Goal: Check status: Check status

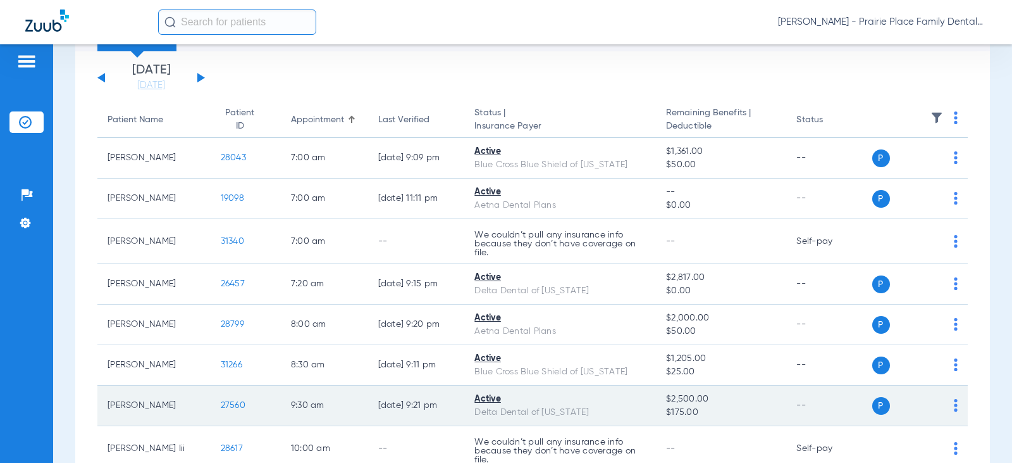
scroll to position [63, 0]
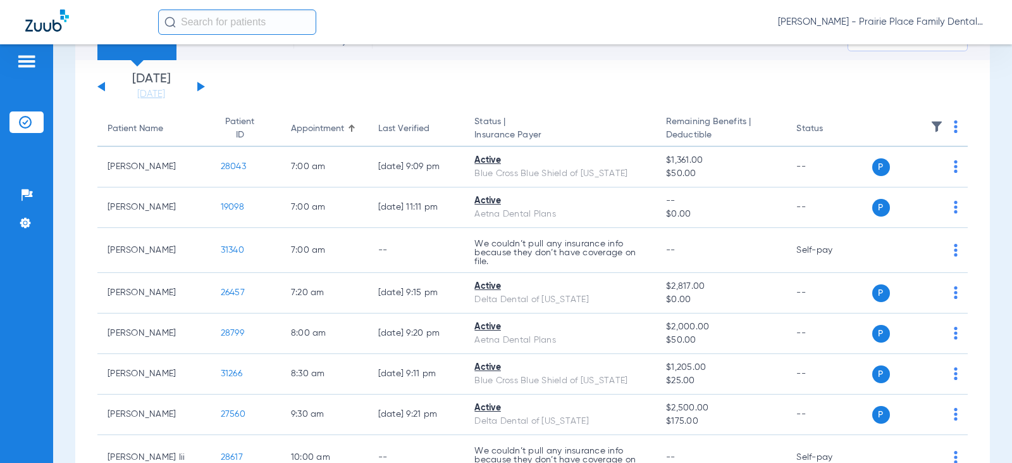
click at [195, 87] on div "[DATE] [DATE] [DATE] [DATE] [DATE] [DATE] [DATE] [DATE] [DATE] [DATE] [DATE] [D…" at bounding box center [151, 87] width 108 height 28
click at [201, 85] on button at bounding box center [201, 86] width 8 height 9
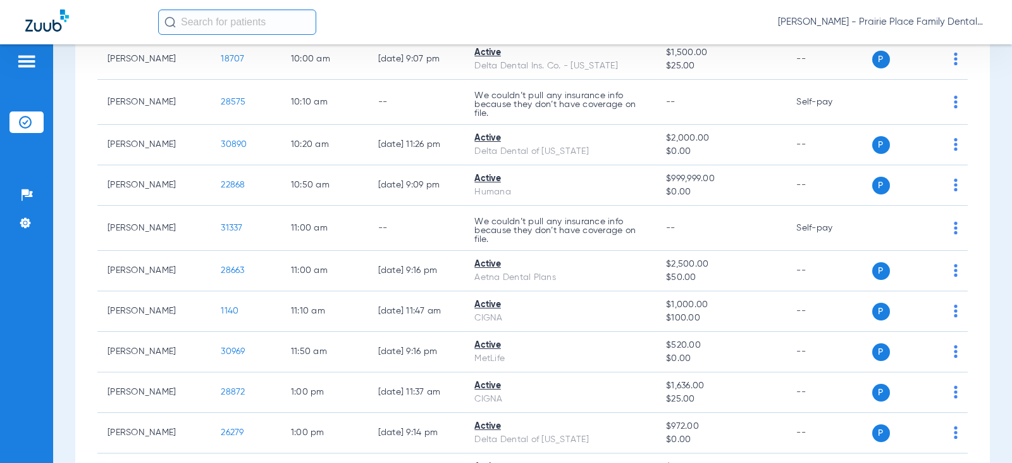
scroll to position [823, 0]
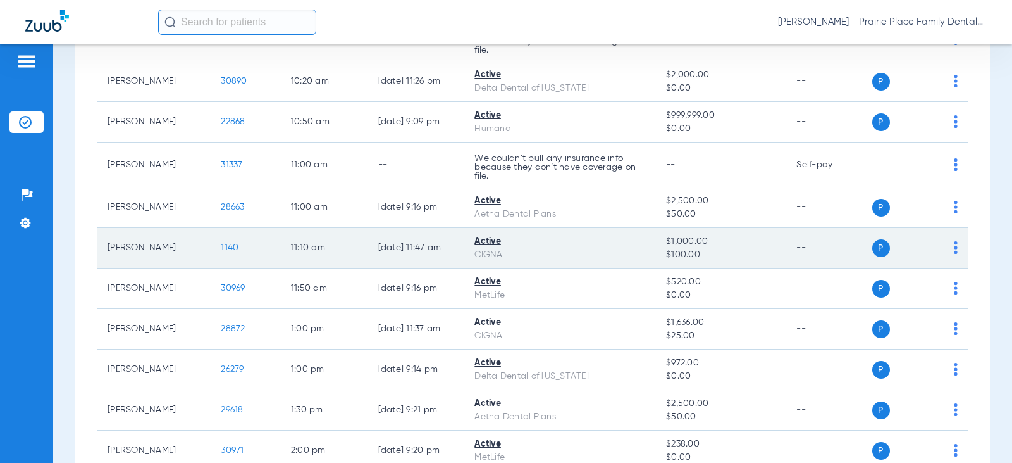
click at [221, 252] on span "1140" at bounding box center [230, 247] width 18 height 9
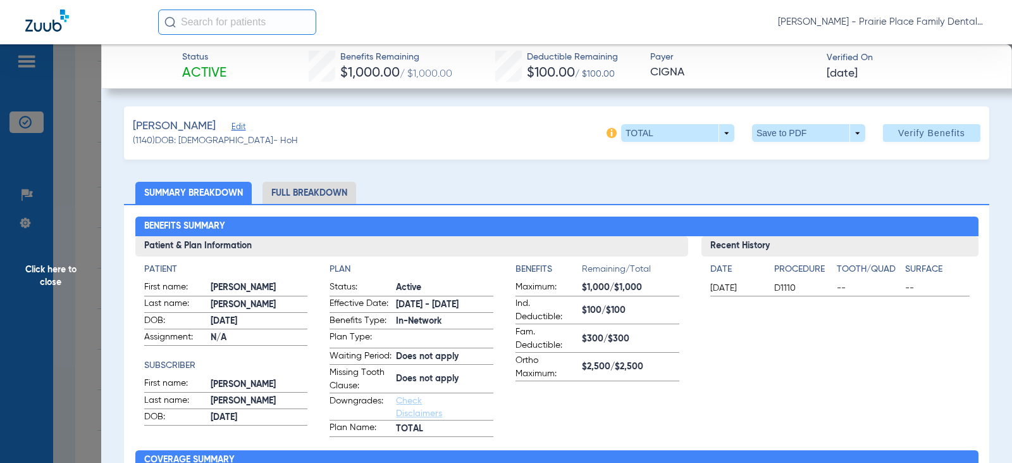
click at [66, 273] on span "Click here to close" at bounding box center [50, 275] width 101 height 463
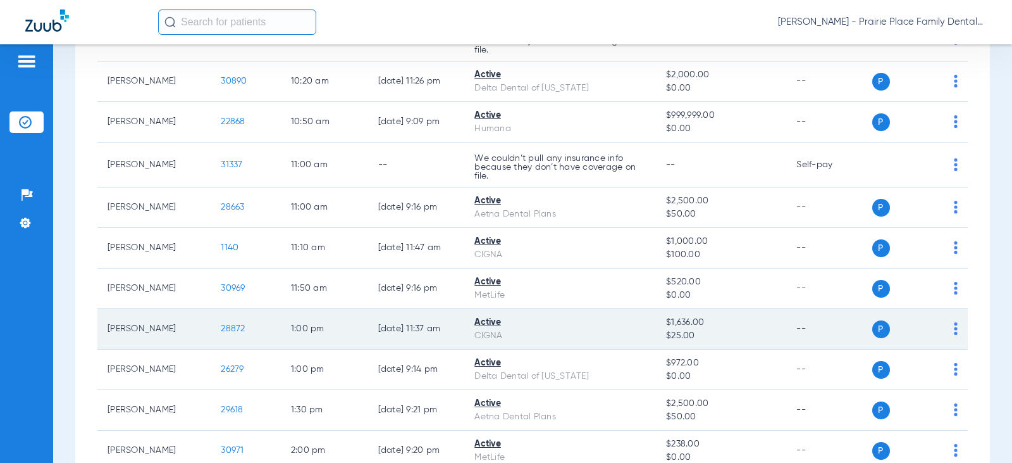
click at [227, 333] on span "28872" at bounding box center [233, 328] width 24 height 9
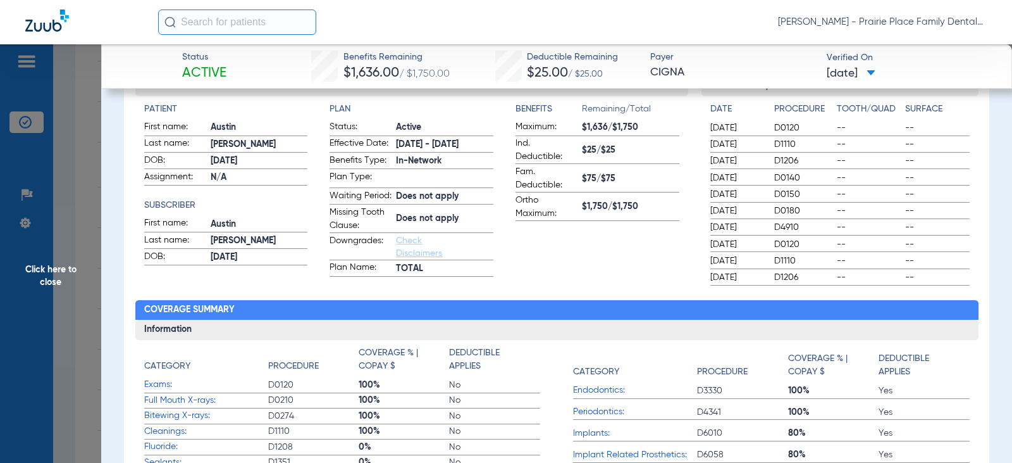
scroll to position [253, 0]
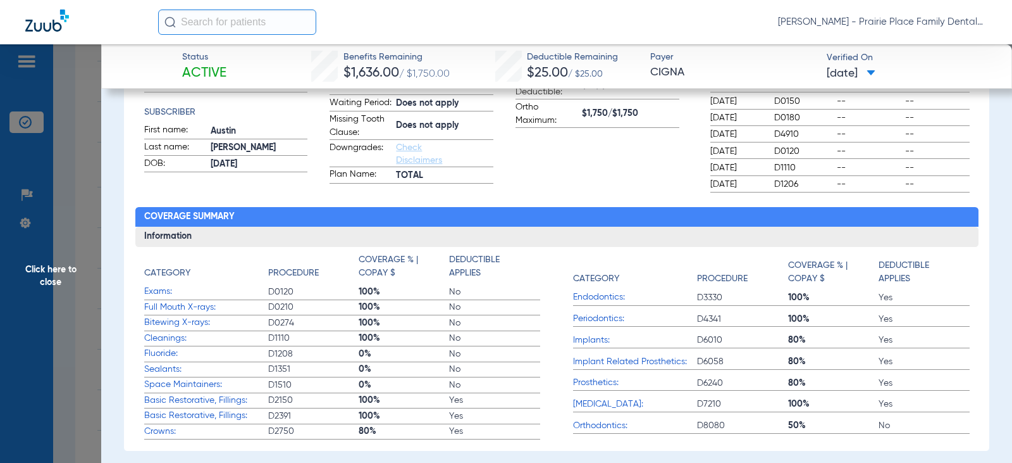
click at [47, 260] on span "Click here to close" at bounding box center [50, 275] width 101 height 463
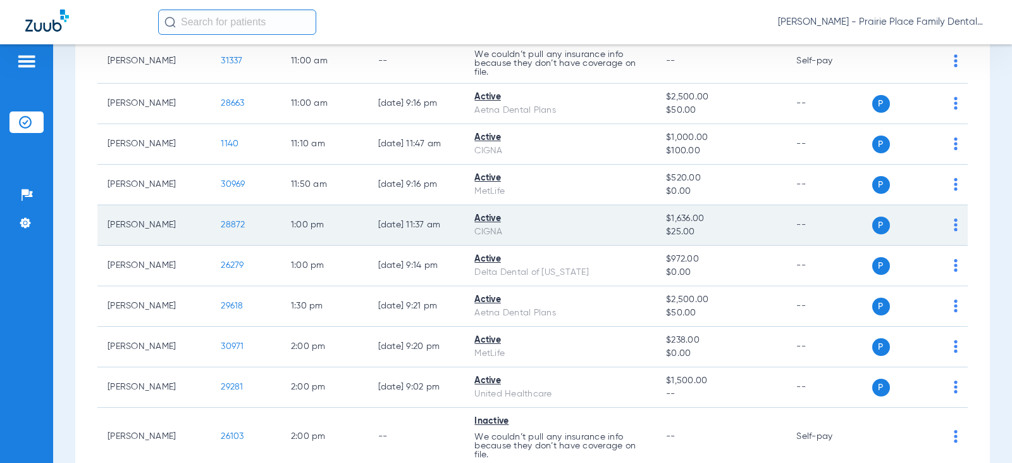
scroll to position [949, 0]
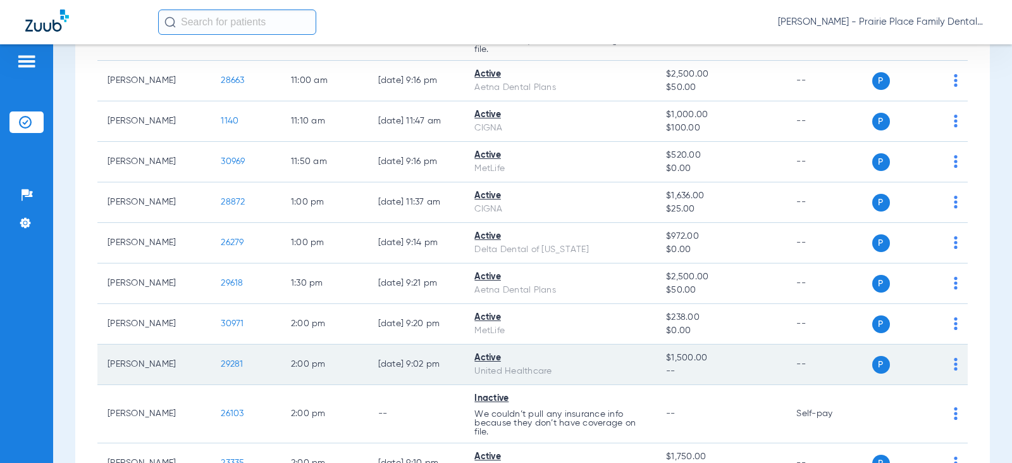
click at [220, 378] on td "29281" at bounding box center [246, 364] width 70 height 40
click at [221, 368] on span "29281" at bounding box center [232, 363] width 22 height 9
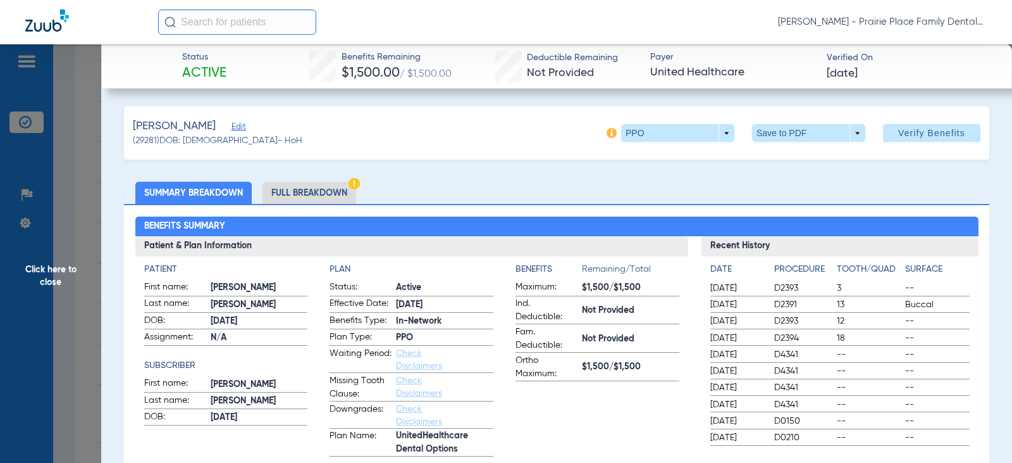
click at [67, 219] on span "Click here to close" at bounding box center [50, 275] width 101 height 463
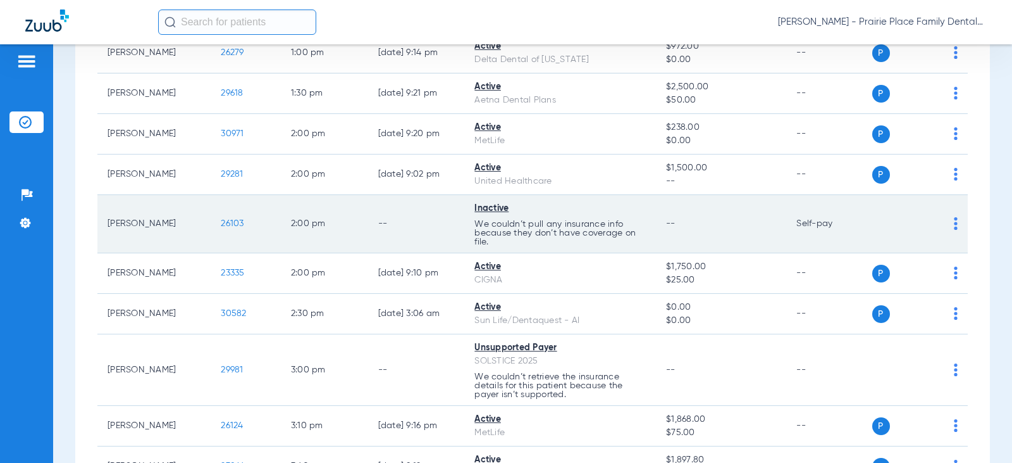
scroll to position [1202, 0]
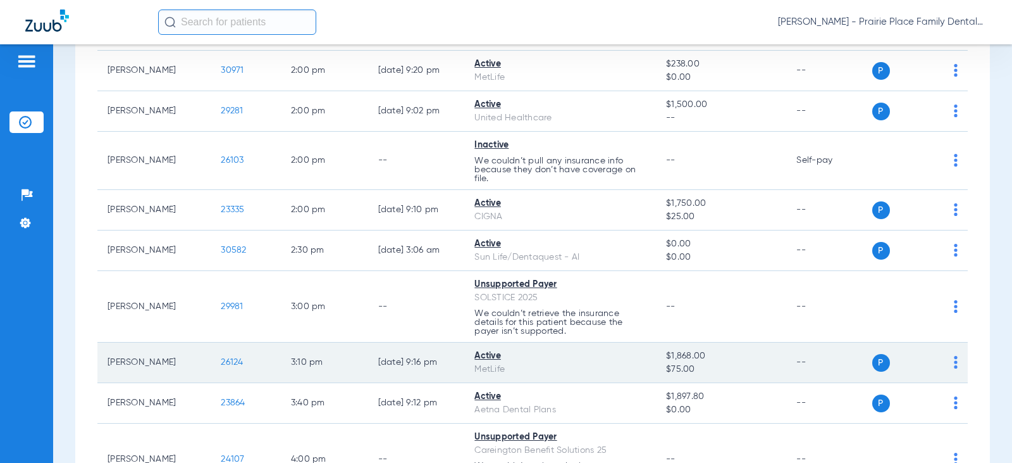
click at [226, 366] on span "26124" at bounding box center [232, 362] width 22 height 9
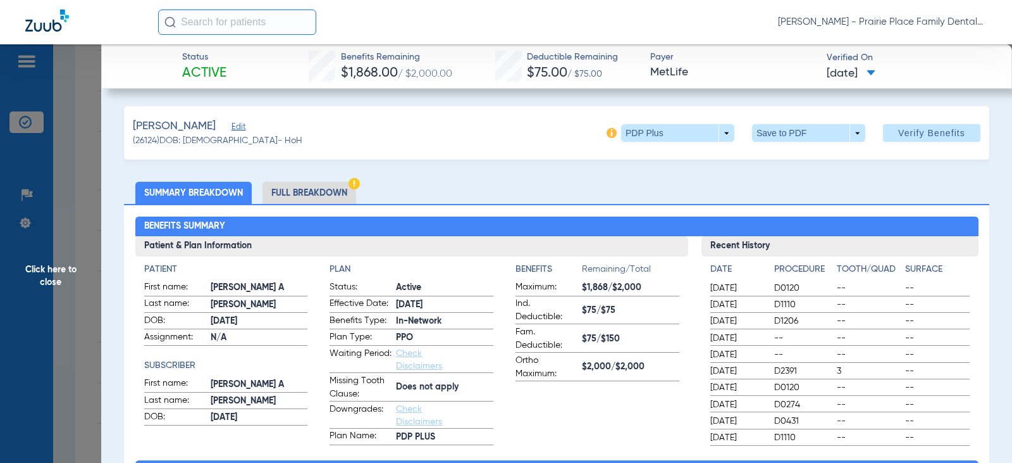
click at [82, 332] on span "Click here to close" at bounding box center [50, 275] width 101 height 463
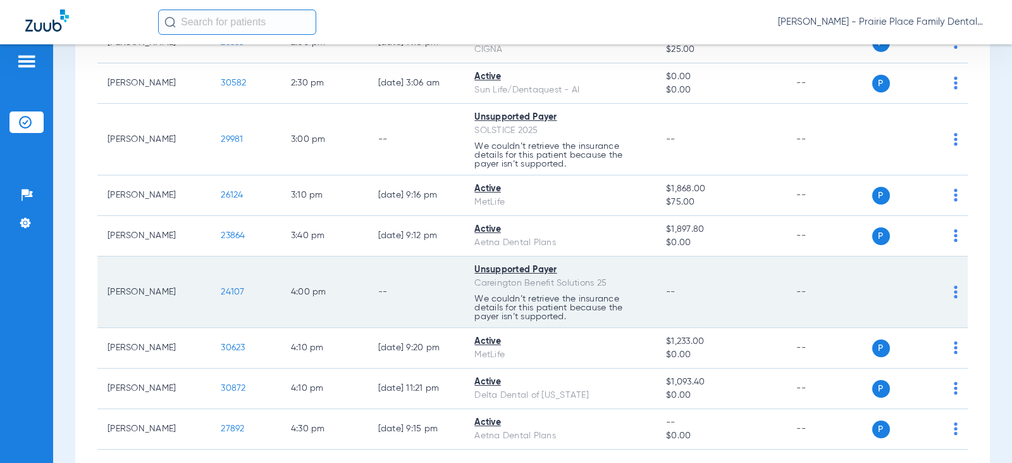
scroll to position [1392, 0]
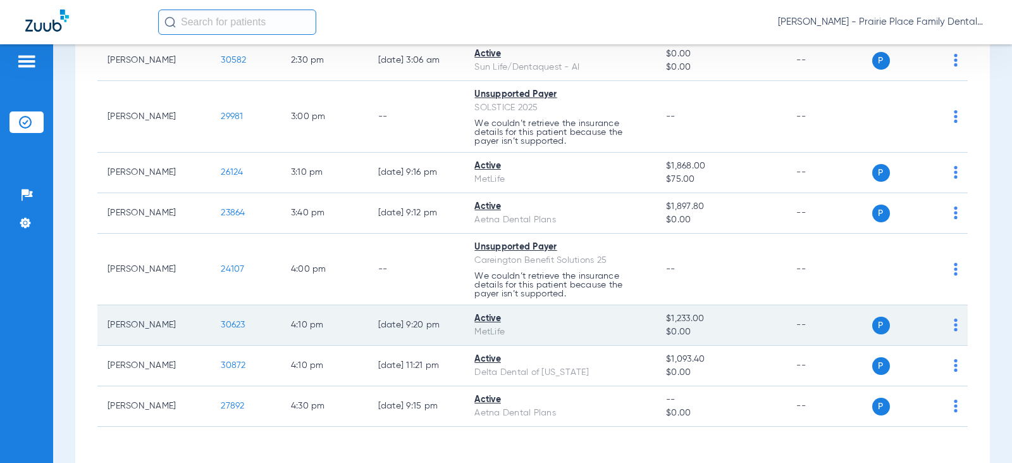
click at [221, 329] on span "30623" at bounding box center [233, 324] width 24 height 9
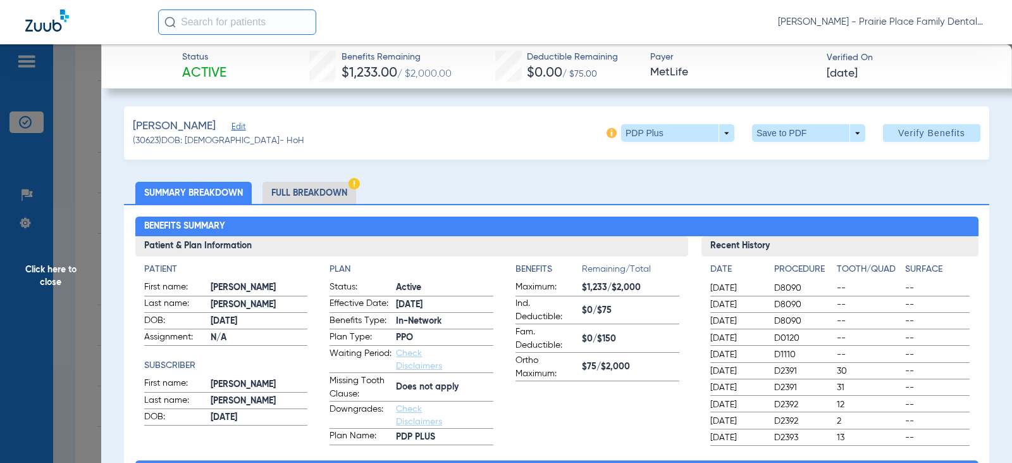
click at [61, 269] on span "Click here to close" at bounding box center [50, 275] width 101 height 463
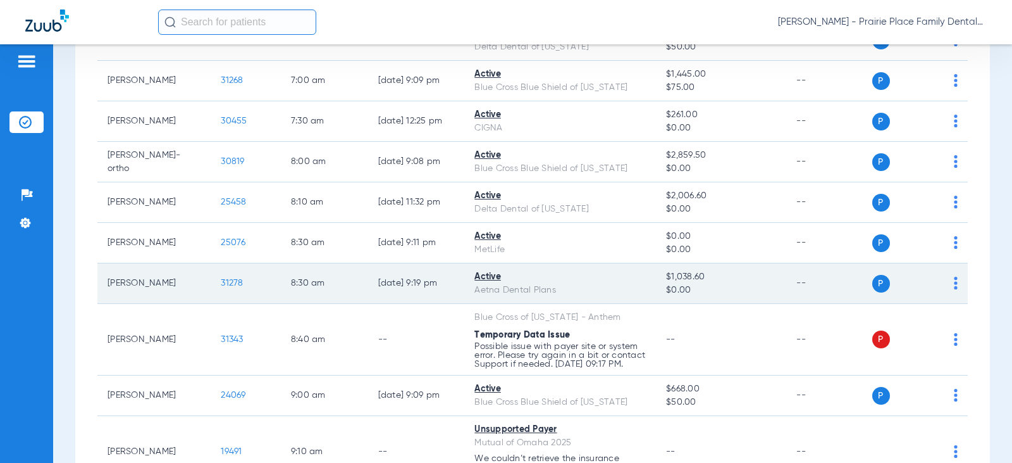
scroll to position [0, 0]
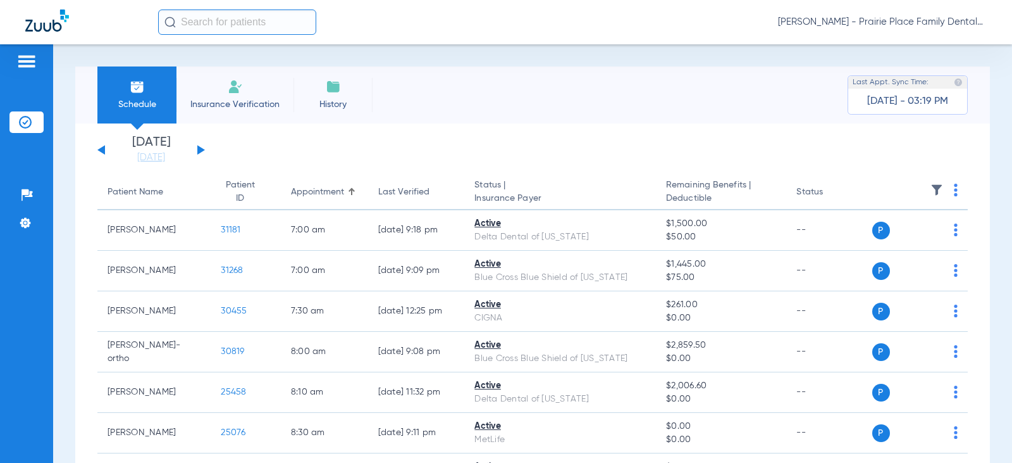
click at [204, 151] on div "[DATE] [DATE] [DATE] [DATE] [DATE] [DATE] [DATE] [DATE] [DATE] [DATE] [DATE] [D…" at bounding box center [151, 150] width 108 height 28
click at [199, 152] on button at bounding box center [201, 149] width 8 height 9
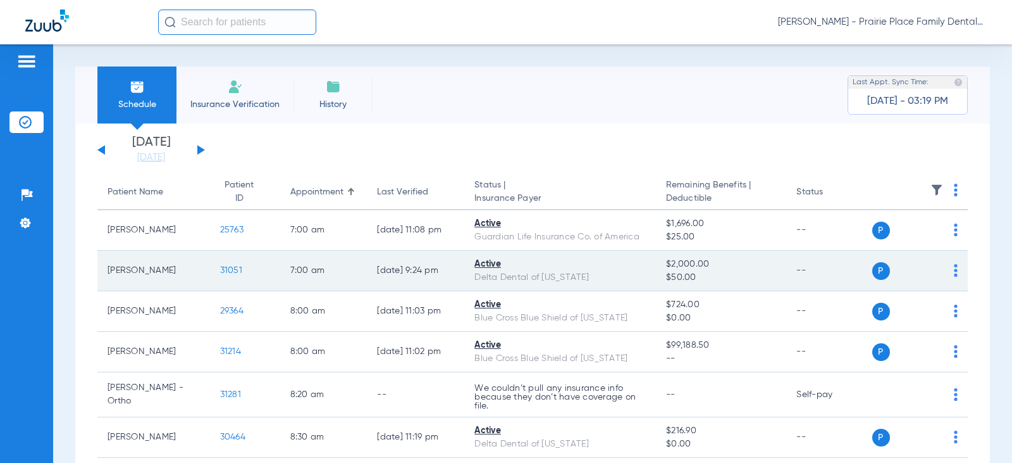
click at [221, 267] on span "31051" at bounding box center [231, 270] width 22 height 9
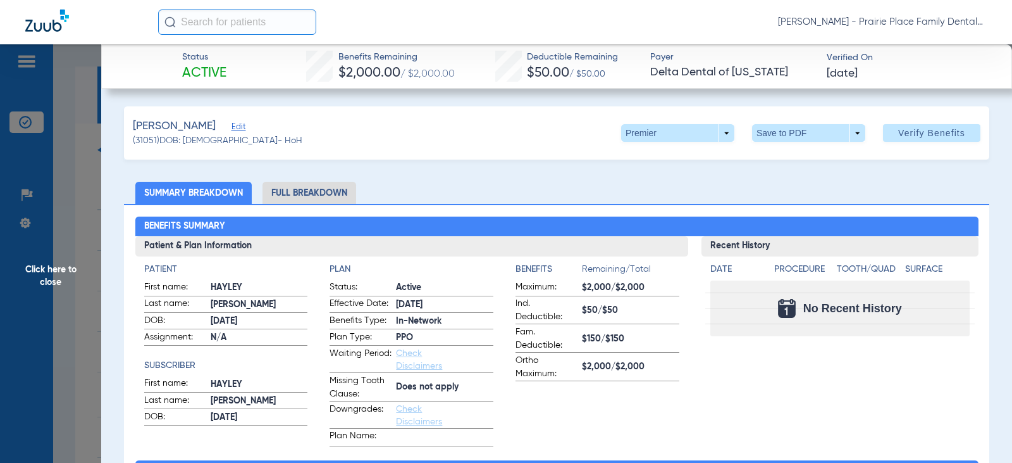
click at [40, 263] on span "Click here to close" at bounding box center [50, 275] width 101 height 463
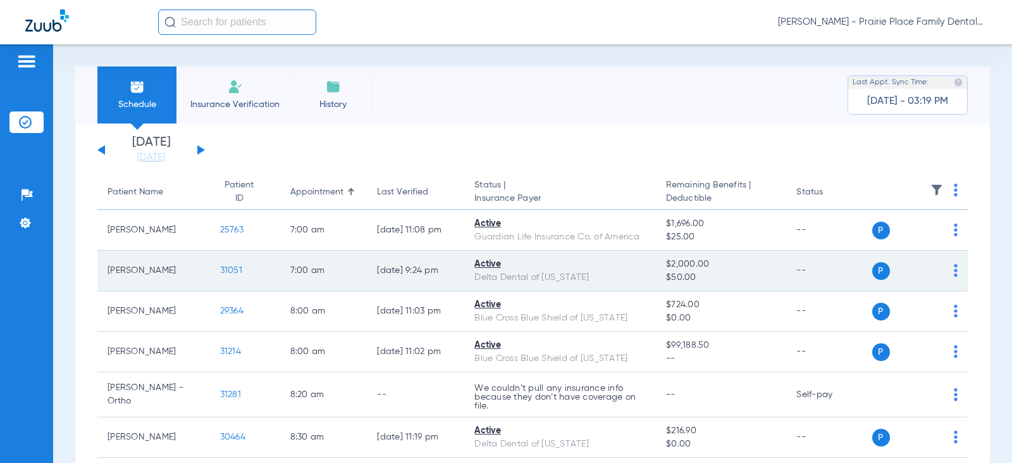
scroll to position [63, 0]
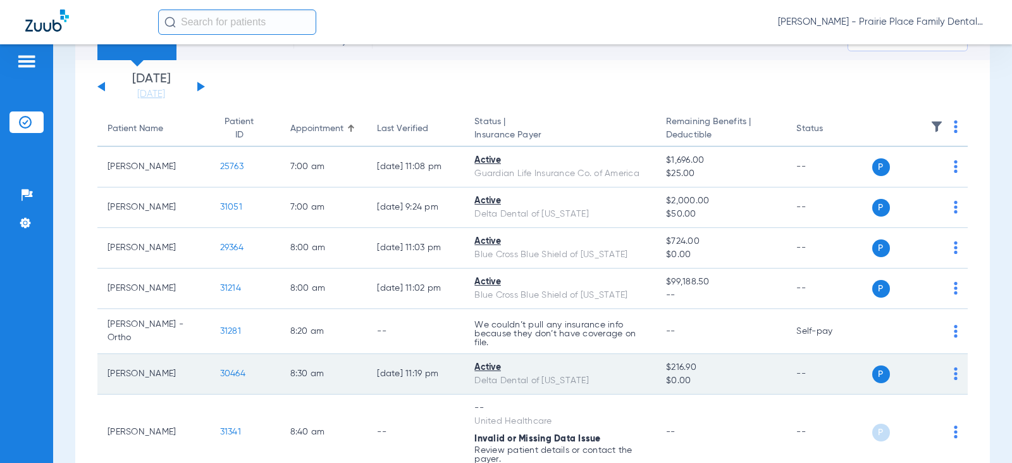
click at [230, 372] on span "30464" at bounding box center [232, 373] width 25 height 9
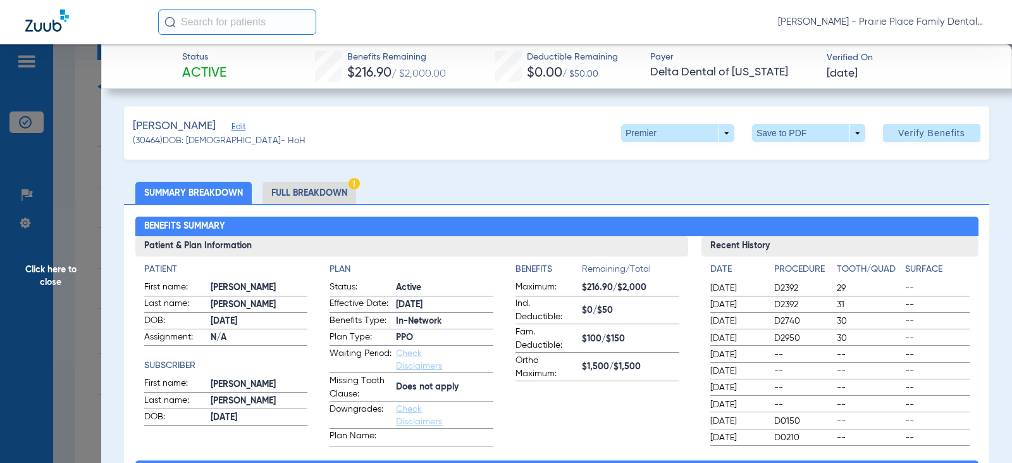
click at [62, 274] on span "Click here to close" at bounding box center [50, 275] width 101 height 463
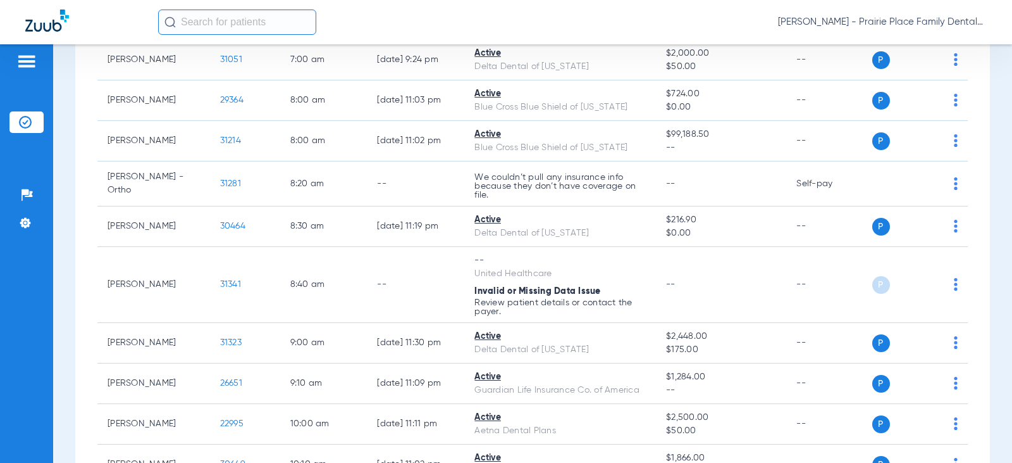
scroll to position [0, 0]
